Goal: Find contact information: Find contact information

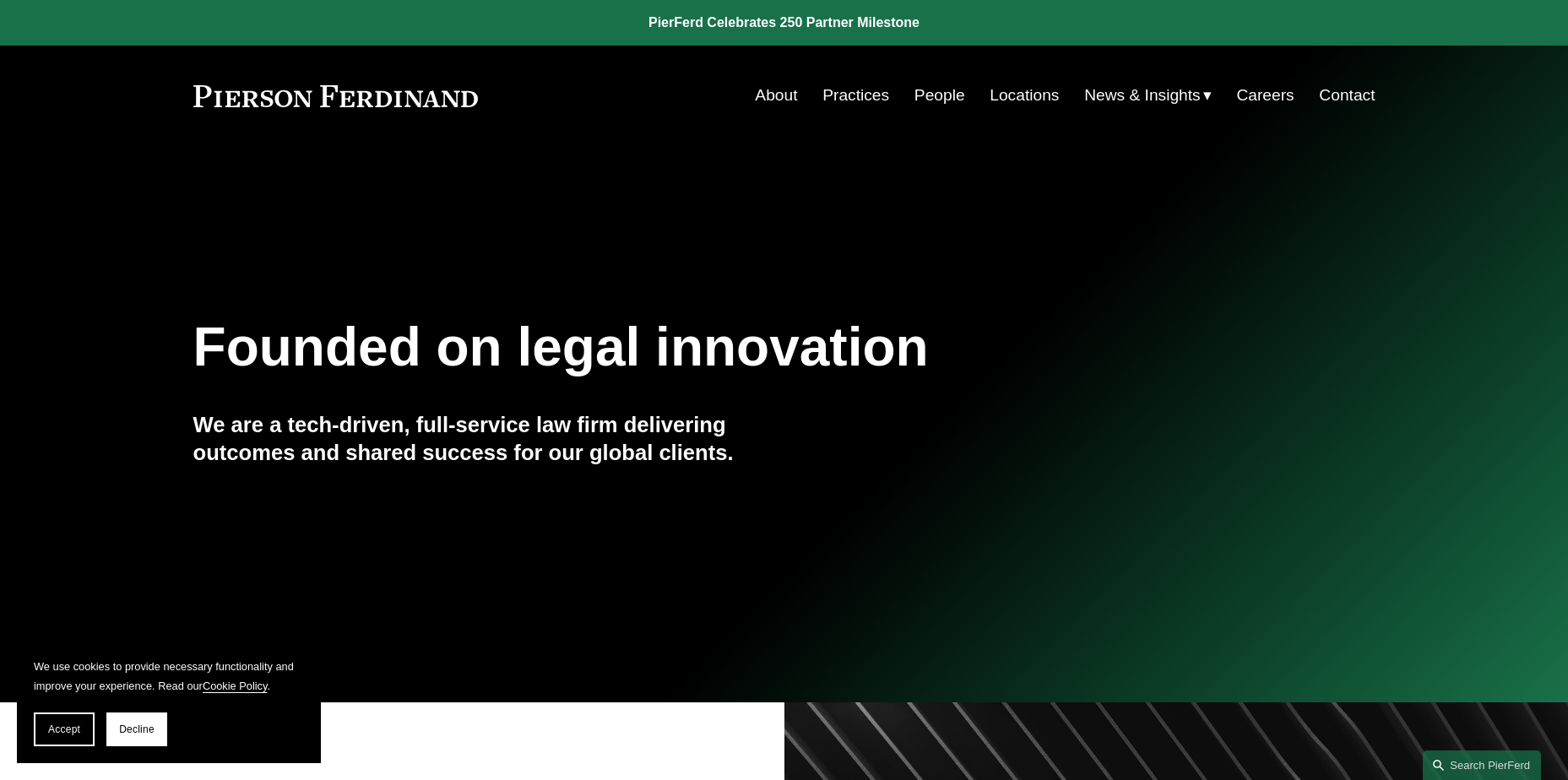
click at [920, 93] on link "People" at bounding box center [939, 95] width 51 height 32
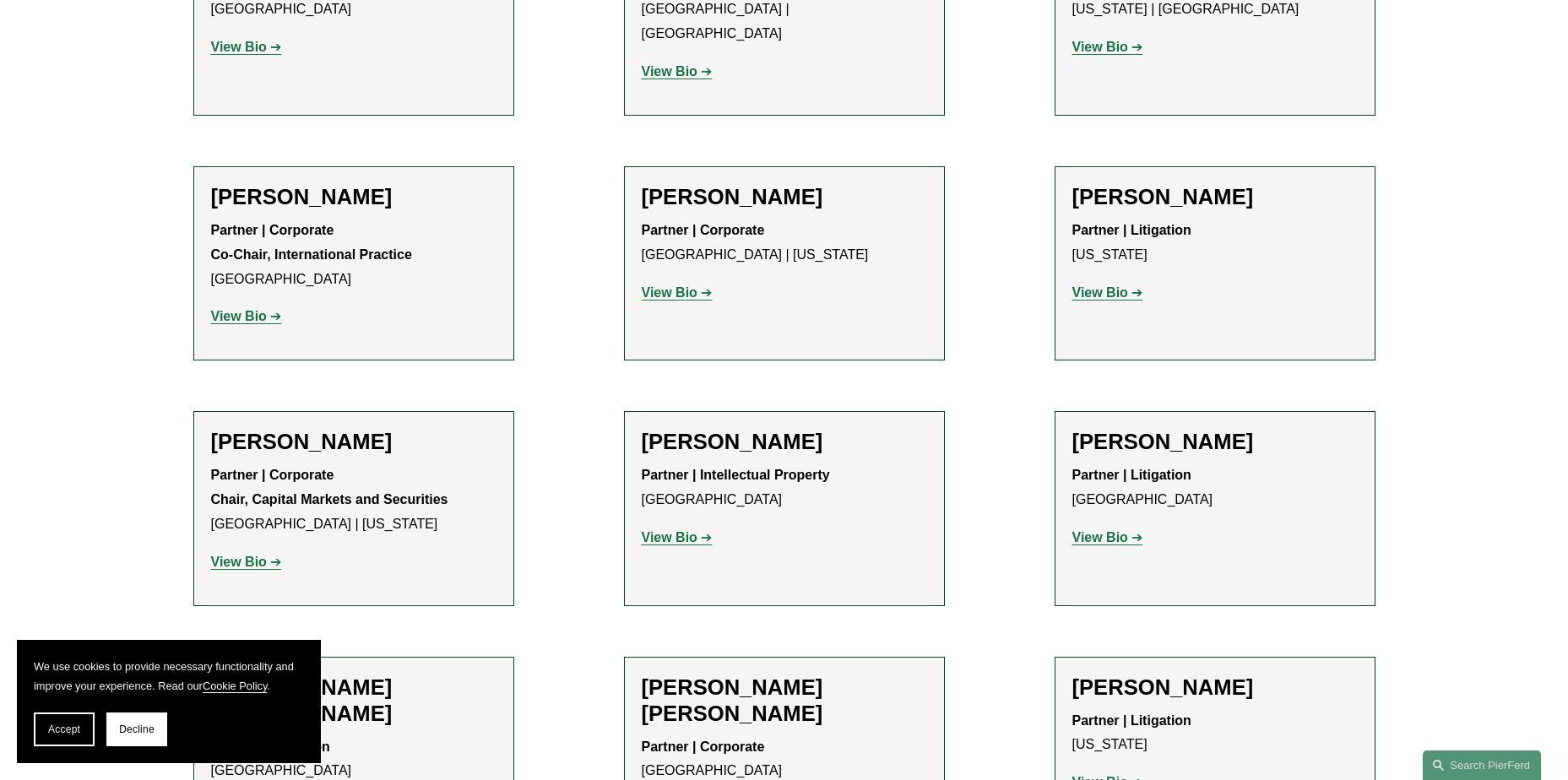
scroll to position [11402, 0]
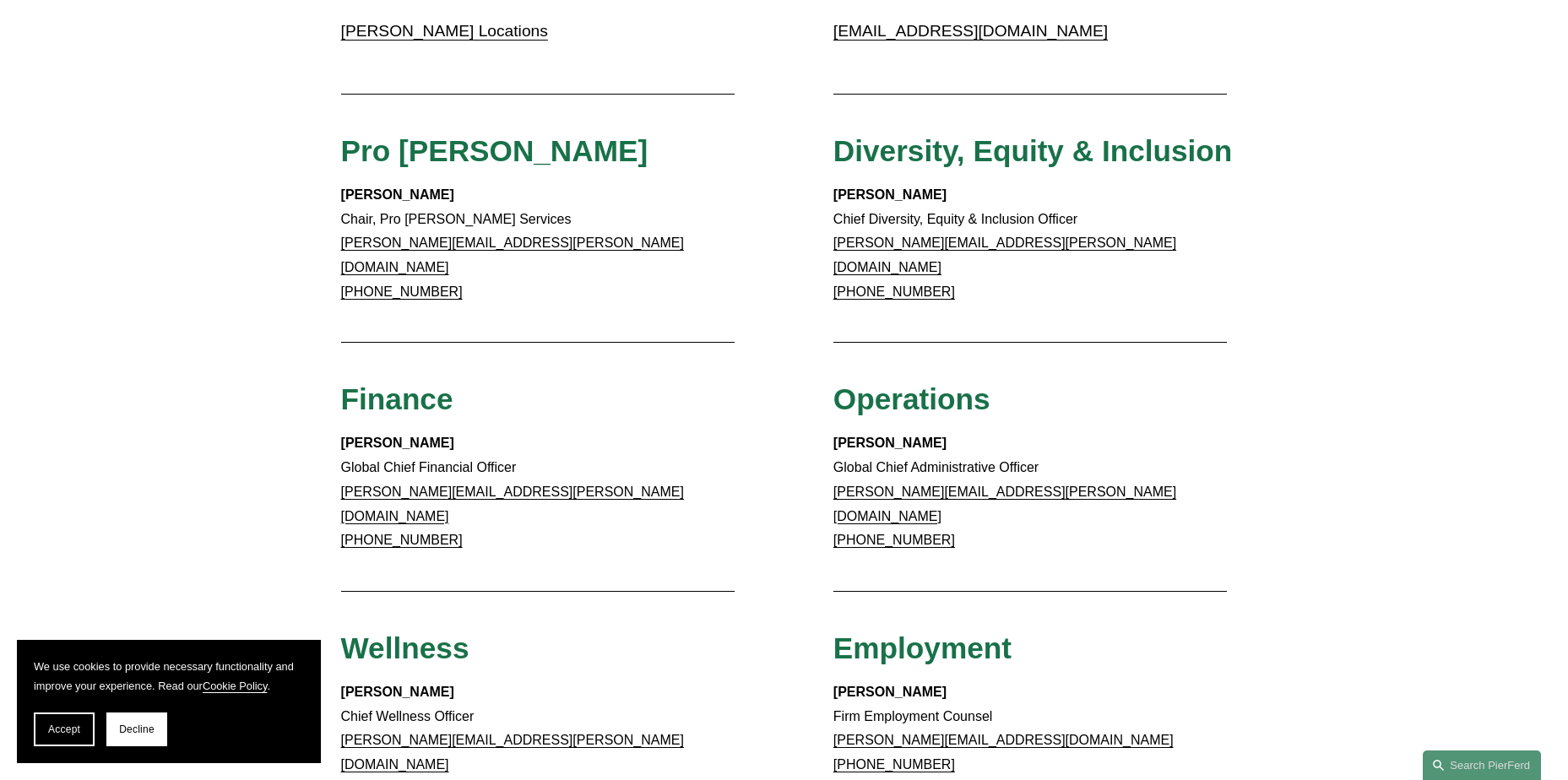
scroll to position [761, 0]
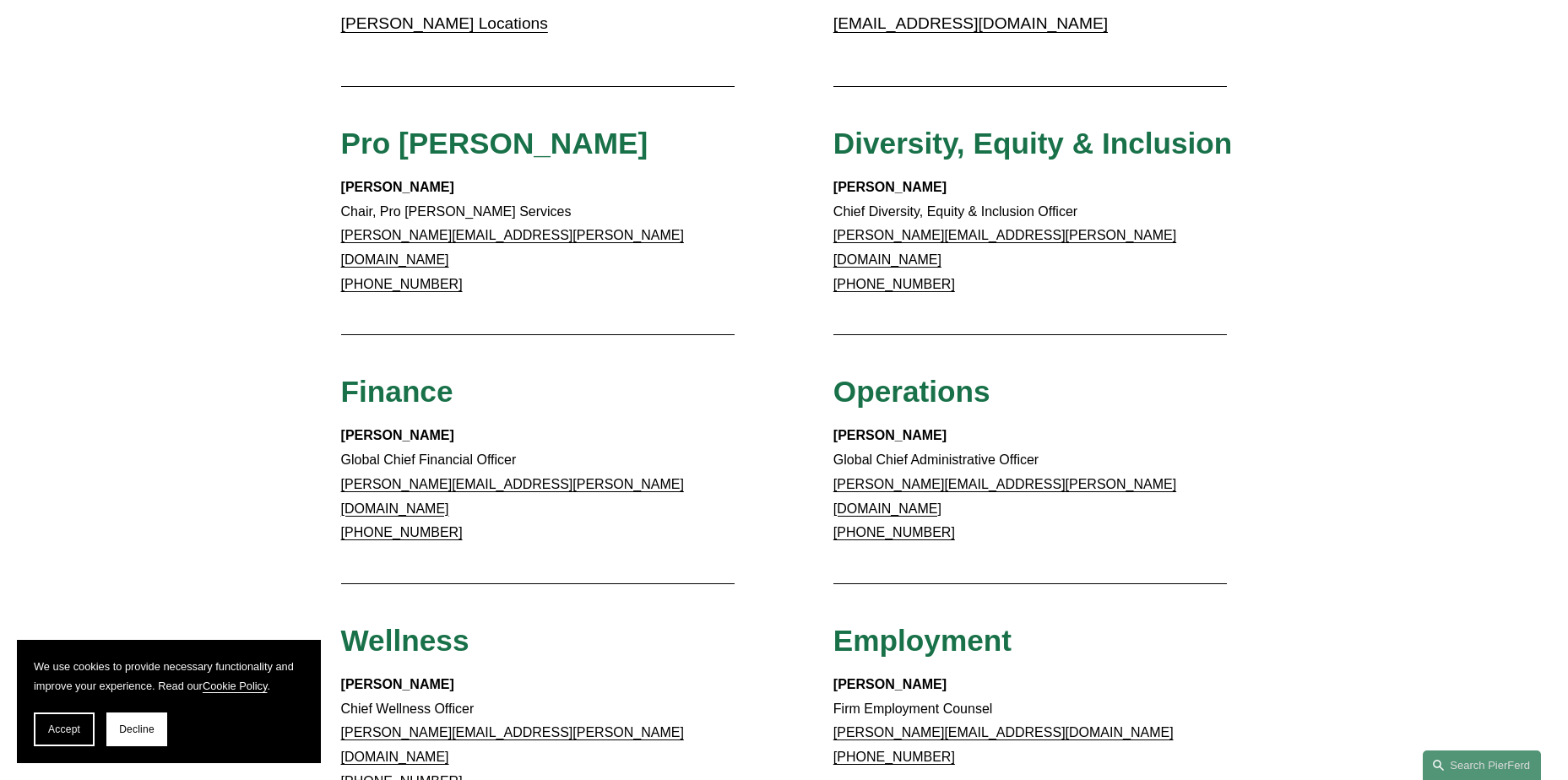
drag, startPoint x: 951, startPoint y: 497, endPoint x: 838, endPoint y: 513, distance: 114.1
click at [838, 513] on div "Client Inquiries For all client inquiries, please use the email below: [EMAIL_A…" at bounding box center [784, 330] width 1568 height 1681
copy link "[PHONE_NUMBER]"
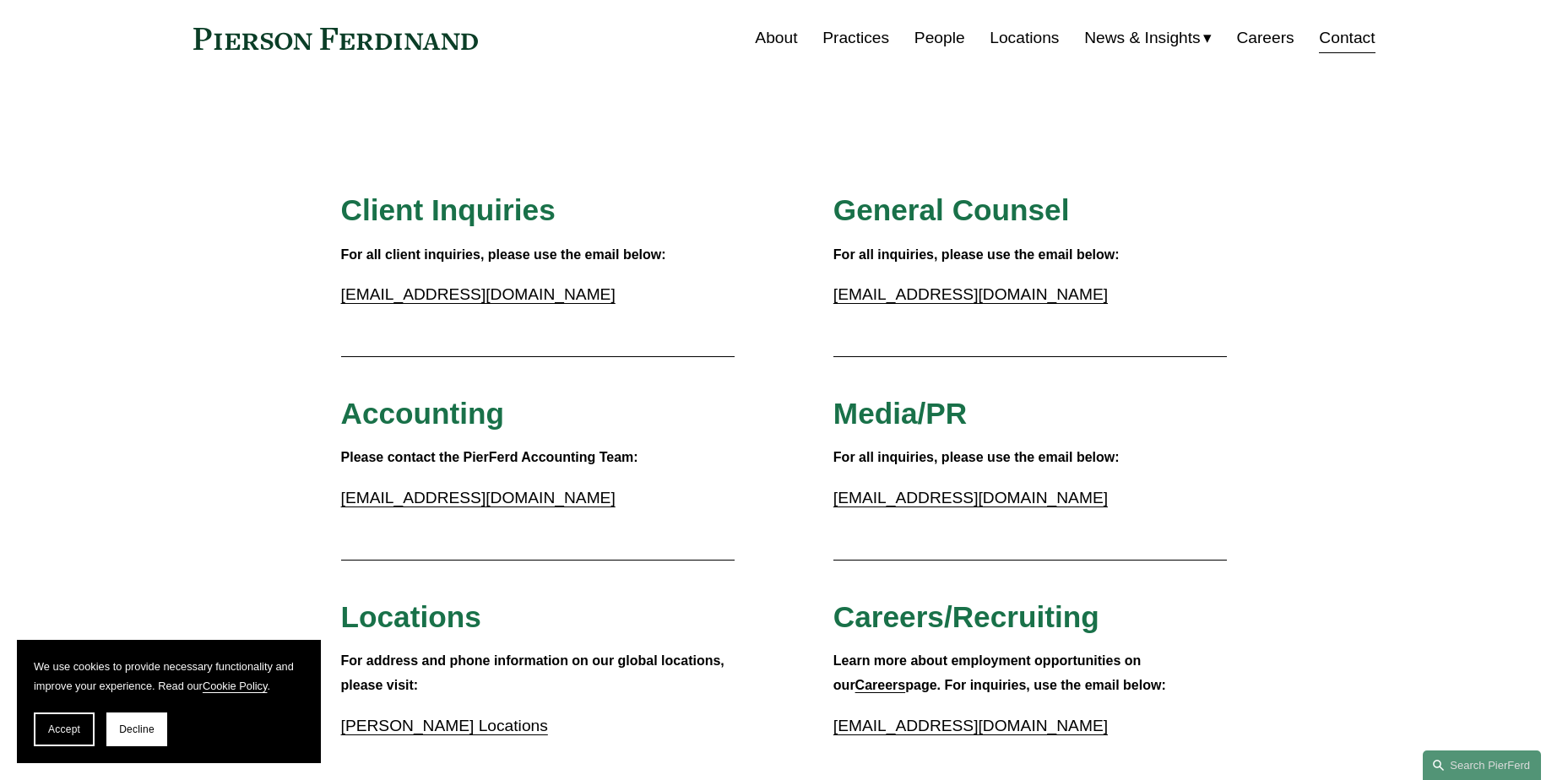
scroll to position [85, 0]
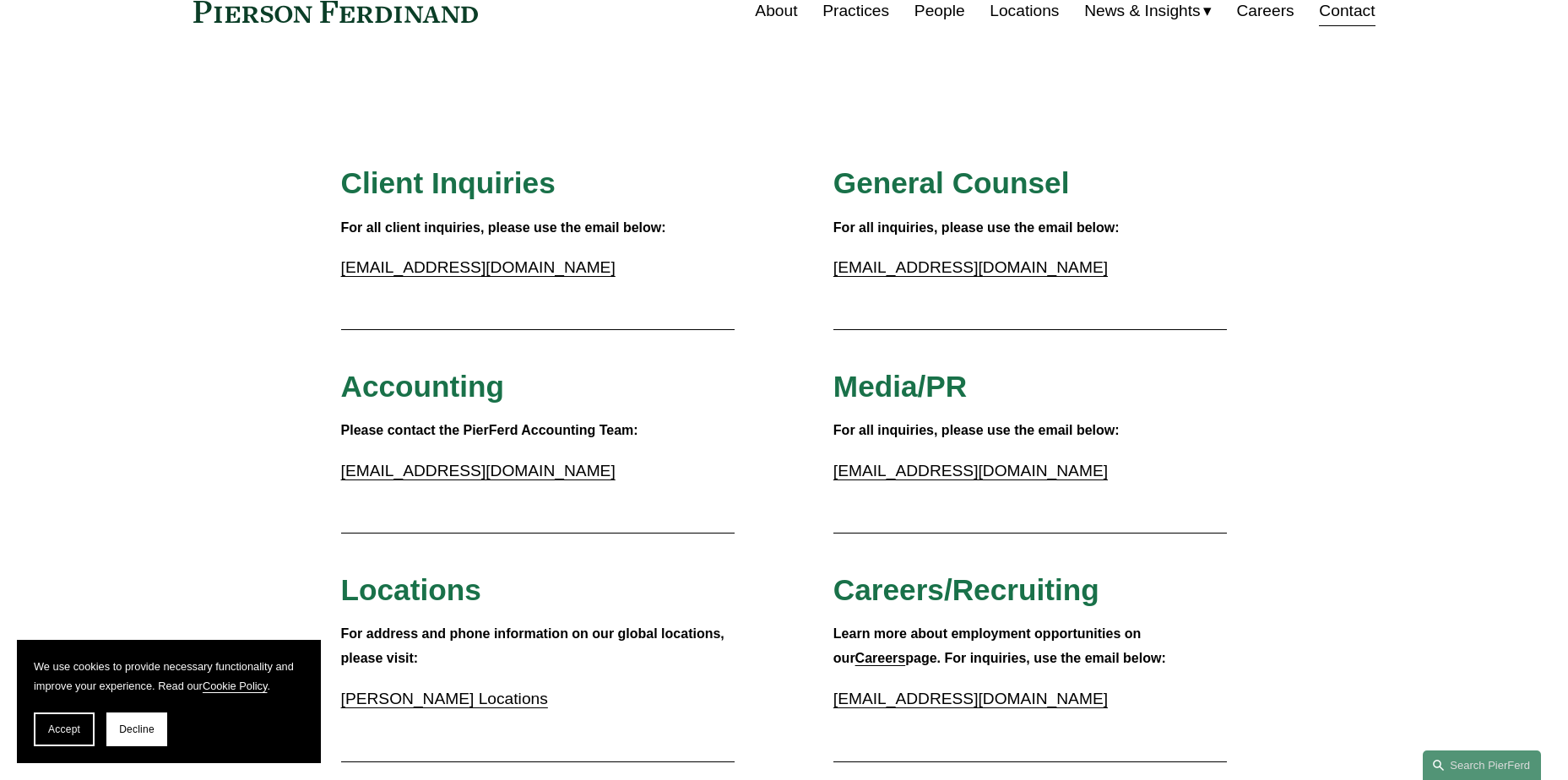
click at [846, 16] on link "Practices" at bounding box center [855, 11] width 67 height 32
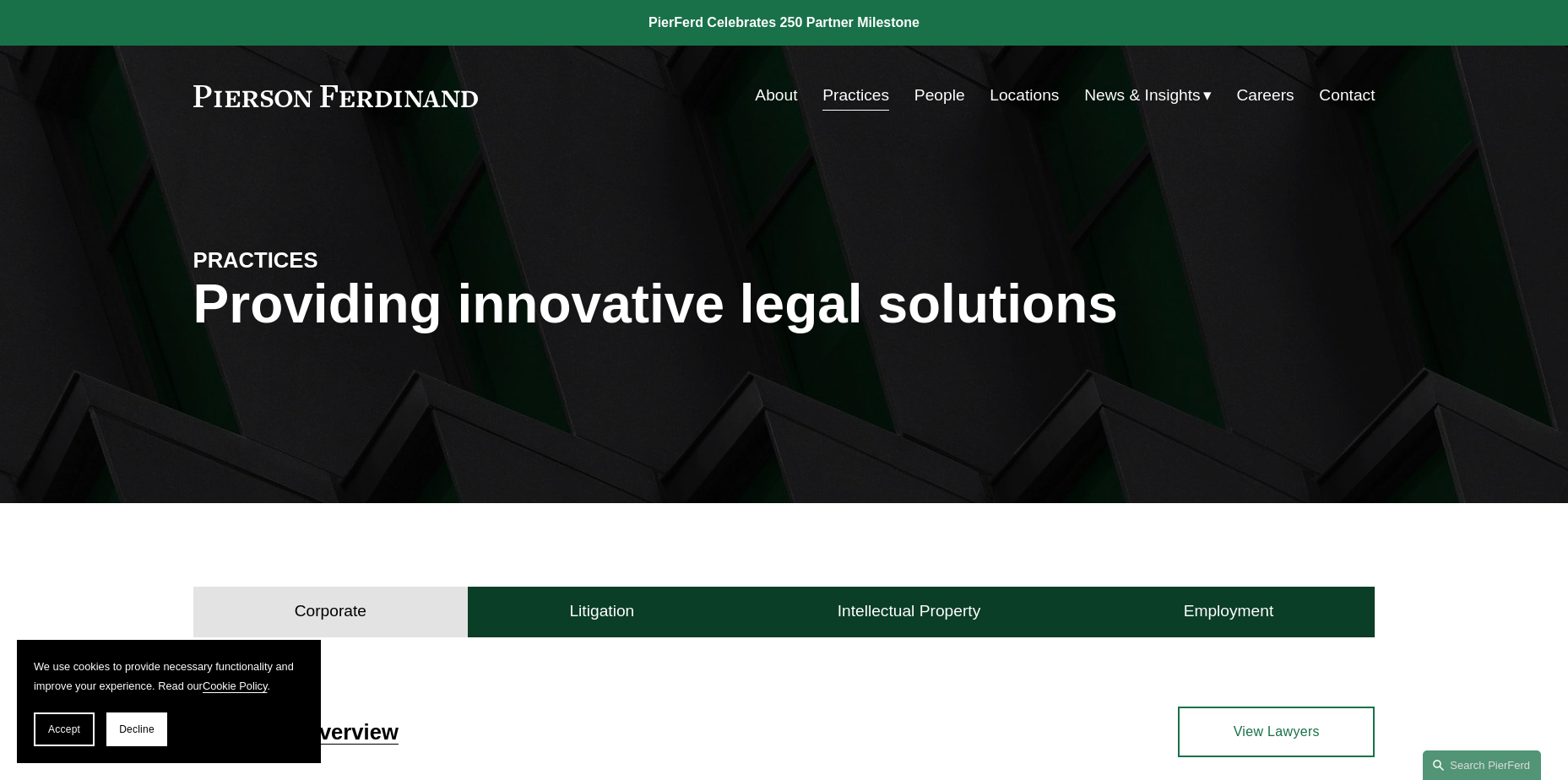
click at [921, 99] on link "People" at bounding box center [939, 95] width 51 height 32
